Goal: Task Accomplishment & Management: Use online tool/utility

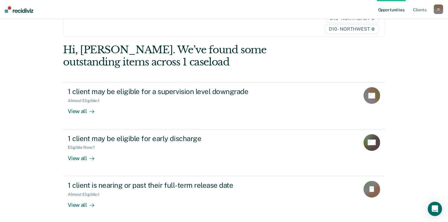
scroll to position [36, 0]
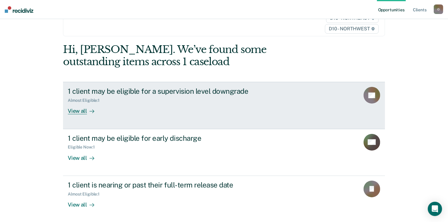
click at [80, 110] on div "View all" at bounding box center [84, 109] width 33 height 12
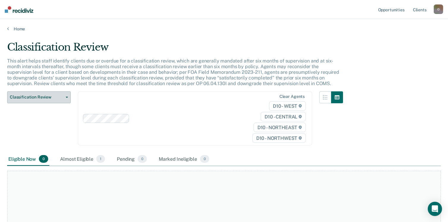
click at [61, 98] on span "Classification Review" at bounding box center [37, 97] width 54 height 5
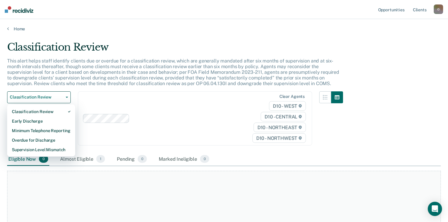
click at [386, 134] on div "Classification Review This alert helps staff identify clients due or overdue fo…" at bounding box center [224, 111] width 434 height 141
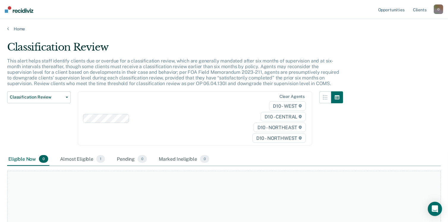
click at [111, 121] on div "Clear agents D10 - WEST D10 - CENTRAL D10 - NORTHEAST D10 - NORTHWEST" at bounding box center [195, 118] width 234 height 54
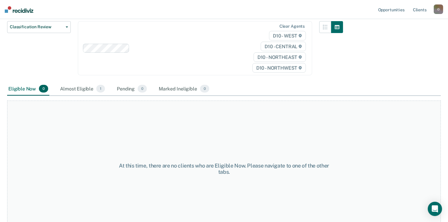
scroll to position [72, 0]
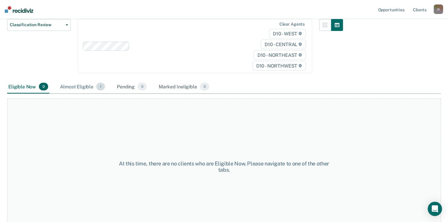
click at [102, 87] on span "1" at bounding box center [100, 87] width 9 height 8
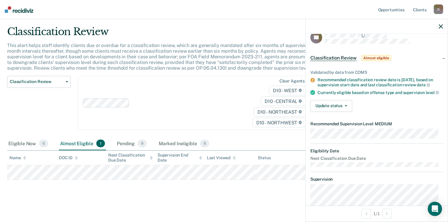
scroll to position [7, 0]
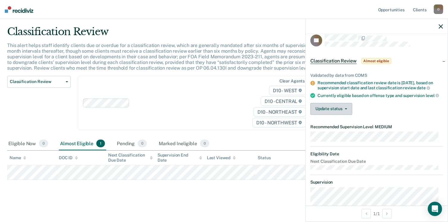
click at [344, 110] on button "Update status" at bounding box center [332, 109] width 42 height 12
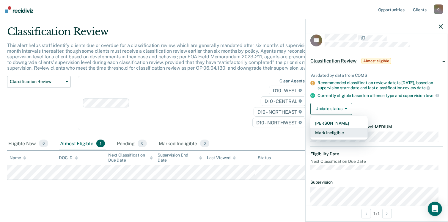
click at [338, 136] on button "Mark Ineligible" at bounding box center [339, 133] width 57 height 10
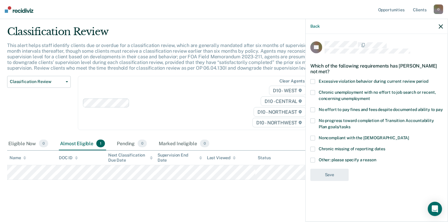
click at [314, 158] on span at bounding box center [313, 160] width 5 height 5
click at [377, 158] on input "Other: please specify a reason" at bounding box center [377, 158] width 0 height 0
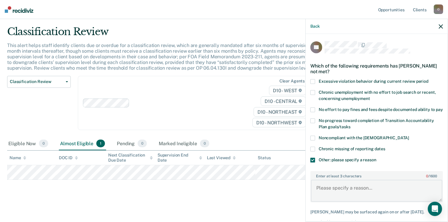
click at [351, 194] on textarea "Enter at least 3 characters 0 / 1600" at bounding box center [376, 191] width 131 height 22
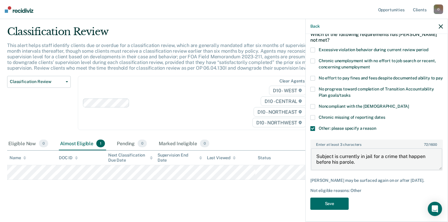
scroll to position [37, 0]
type textarea "Subject is currently in jail for a crime that happen before his parole."
click at [329, 202] on button "Save" at bounding box center [330, 204] width 38 height 12
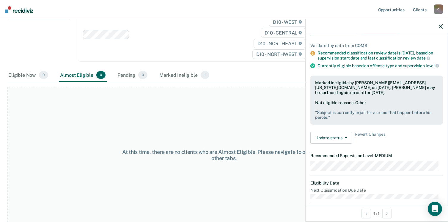
scroll to position [38, 0]
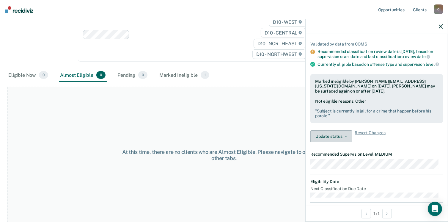
click at [330, 136] on button "Update status" at bounding box center [332, 136] width 42 height 12
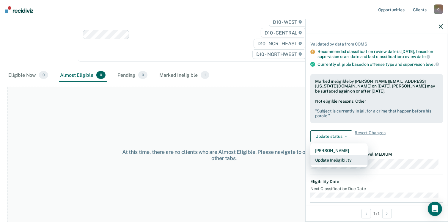
click at [338, 160] on button "Update Ineligibility" at bounding box center [339, 160] width 57 height 10
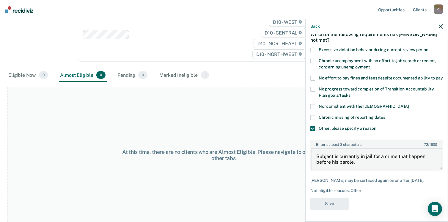
click at [362, 163] on textarea "Subject is currently in jail for a crime that happen before his parole." at bounding box center [376, 159] width 131 height 22
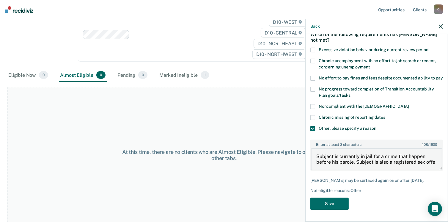
scroll to position [1, 0]
type textarea "Subject is currently in jail for a crime that happen before his parole. Subject…"
drag, startPoint x: 336, startPoint y: 196, endPoint x: 334, endPoint y: 199, distance: 4.0
click at [336, 196] on div "TT Which of the following requirements has Tyrone Taylor not met? Excessive vio…" at bounding box center [377, 112] width 133 height 204
click at [334, 201] on button "Save" at bounding box center [330, 204] width 38 height 12
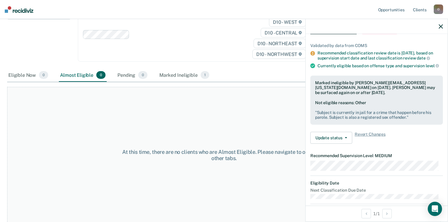
scroll to position [0, 0]
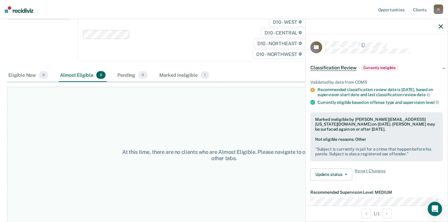
click at [441, 27] on icon "button" at bounding box center [441, 26] width 4 height 4
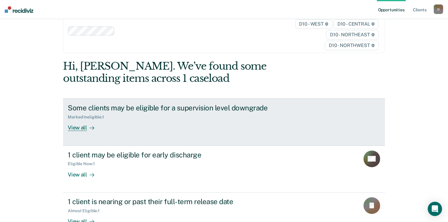
scroll to position [36, 0]
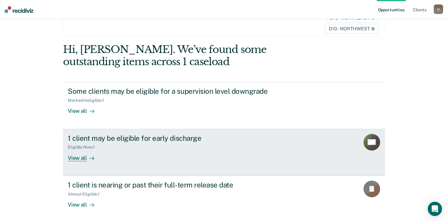
click at [79, 156] on div "View all" at bounding box center [84, 156] width 33 height 12
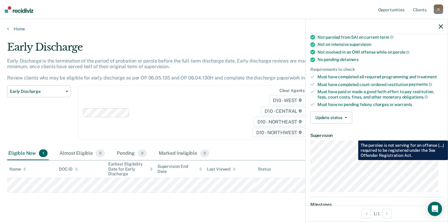
scroll to position [119, 0]
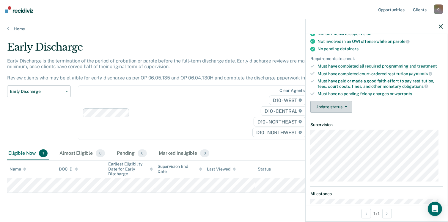
click at [343, 105] on button "Update status" at bounding box center [332, 107] width 42 height 12
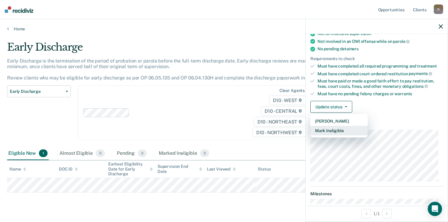
click at [343, 127] on button "Mark Ineligible" at bounding box center [339, 131] width 57 height 10
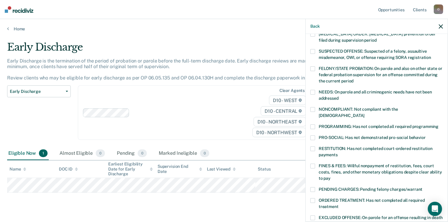
scroll to position [30, 0]
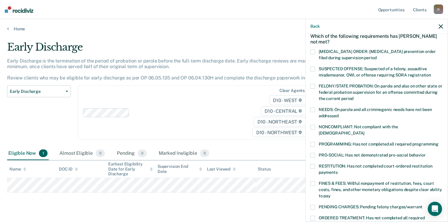
click at [314, 127] on span at bounding box center [313, 127] width 5 height 5
click at [365, 131] on input "NONCOMPLIANT: Not compliant with the order of supervision" at bounding box center [365, 131] width 0 height 0
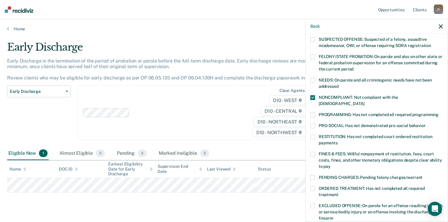
scroll to position [89, 0]
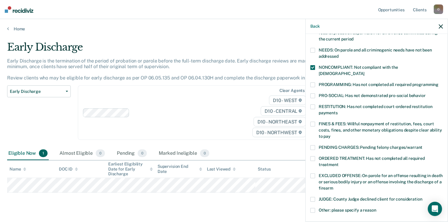
click at [314, 145] on span at bounding box center [313, 147] width 5 height 5
click at [423, 145] on input "PENDING CHARGES: Pending felony charges/warrant" at bounding box center [423, 145] width 0 height 0
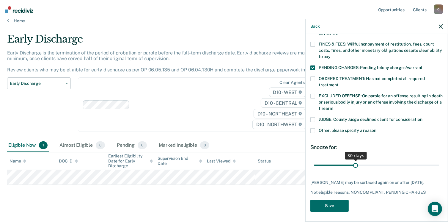
scroll to position [12, 0]
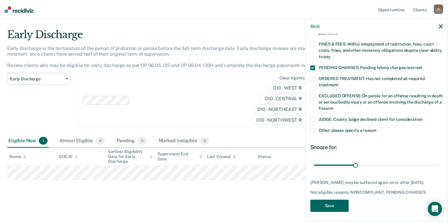
click at [335, 200] on button "Save" at bounding box center [330, 206] width 38 height 12
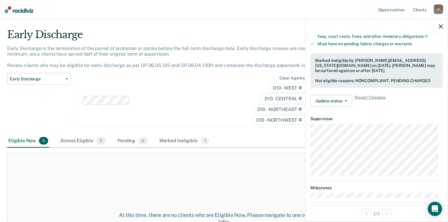
click at [252, 85] on div "D10 - WEST D10 - CENTRAL D10 - NORTHEAST D10 - NORTHWEST" at bounding box center [273, 104] width 67 height 42
click at [441, 26] on icon "button" at bounding box center [441, 26] width 4 height 4
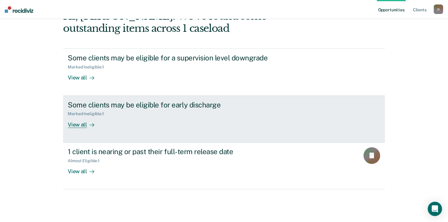
scroll to position [73, 0]
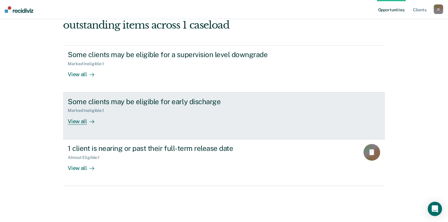
click at [83, 122] on div "View all" at bounding box center [84, 119] width 33 height 12
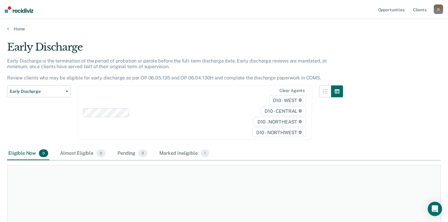
click at [210, 151] on div "Eligible Now 0 Almost Eligible 0 Pending 0 Marked Ineligible 1" at bounding box center [224, 153] width 434 height 13
click at [207, 152] on span "1" at bounding box center [205, 153] width 9 height 8
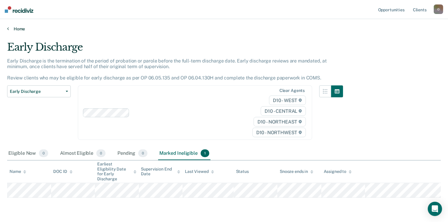
click at [18, 28] on link "Home" at bounding box center [224, 28] width 434 height 5
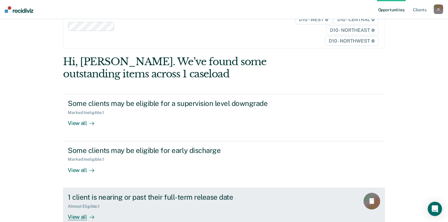
scroll to position [59, 0]
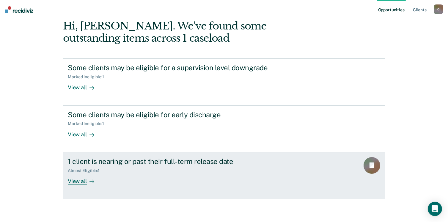
click at [82, 182] on div "View all" at bounding box center [84, 179] width 33 height 12
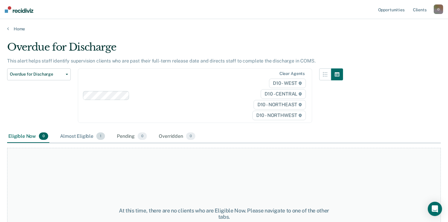
click at [98, 136] on span "1" at bounding box center [100, 136] width 9 height 8
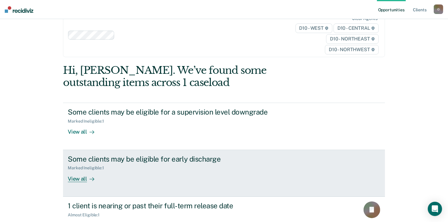
scroll to position [36, 0]
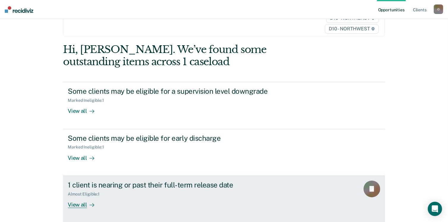
click at [79, 205] on div "View all" at bounding box center [84, 202] width 33 height 12
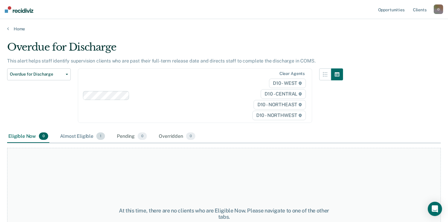
click at [100, 136] on span "1" at bounding box center [100, 136] width 9 height 8
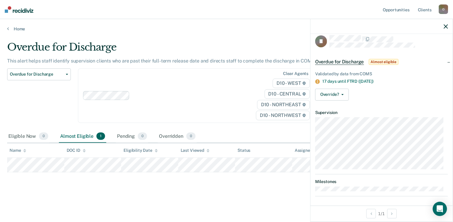
scroll to position [7, 0]
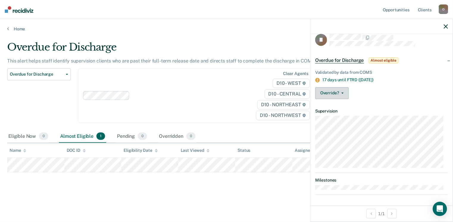
click at [339, 96] on button "Override?" at bounding box center [332, 93] width 34 height 12
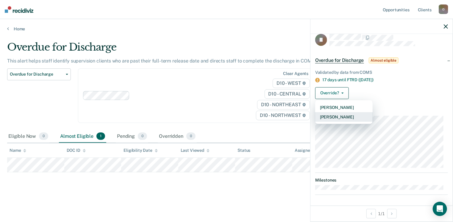
click at [341, 114] on button "[PERSON_NAME]" at bounding box center [343, 117] width 57 height 10
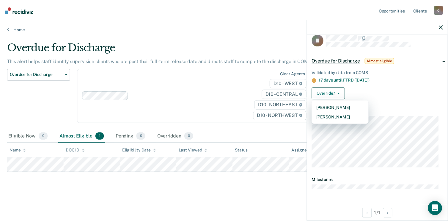
scroll to position [0, 0]
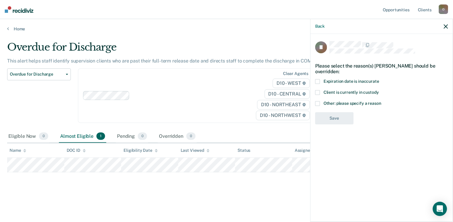
click at [260, 176] on div "Overdue for Discharge This alert helps staff identify supervision clients who a…" at bounding box center [226, 109] width 438 height 136
click at [445, 28] on icon "button" at bounding box center [446, 26] width 4 height 4
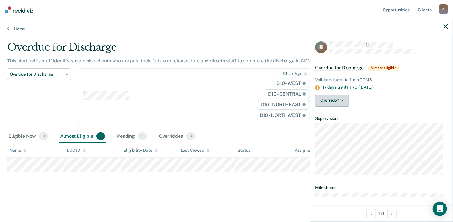
click at [345, 102] on button "Override?" at bounding box center [332, 101] width 34 height 12
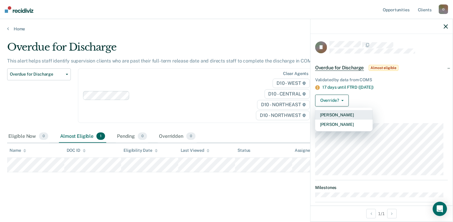
click at [344, 115] on button "[PERSON_NAME]" at bounding box center [343, 115] width 57 height 10
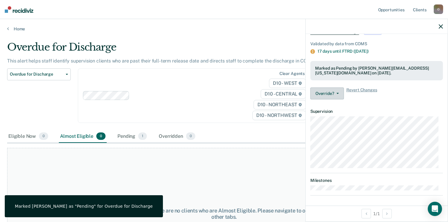
scroll to position [37, 0]
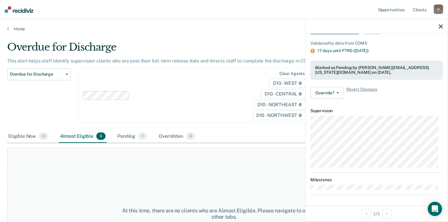
click at [286, 169] on div "At this time, there are no clients who are Almost Eligible. Please navigate to …" at bounding box center [224, 213] width 434 height 131
click at [440, 25] on icon "button" at bounding box center [441, 26] width 4 height 4
